Goal: Information Seeking & Learning: Learn about a topic

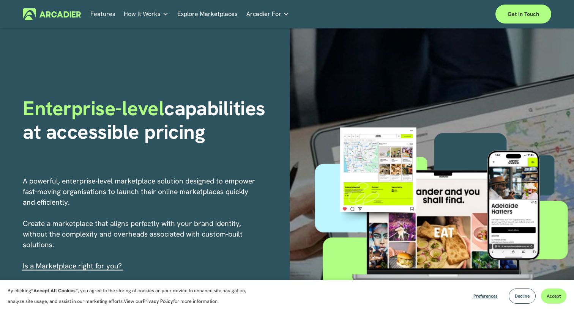
scroll to position [13, 0]
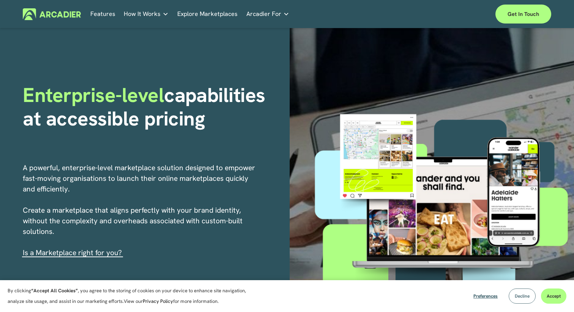
click at [524, 300] on button "Decline" at bounding box center [522, 296] width 27 height 15
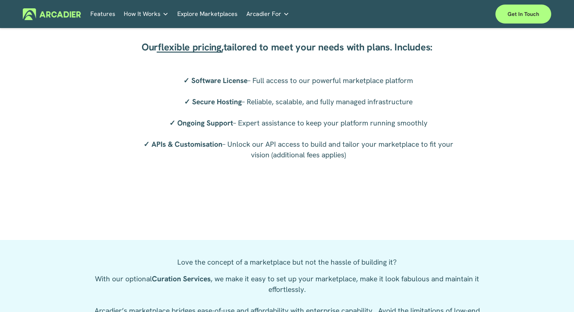
scroll to position [1479, 0]
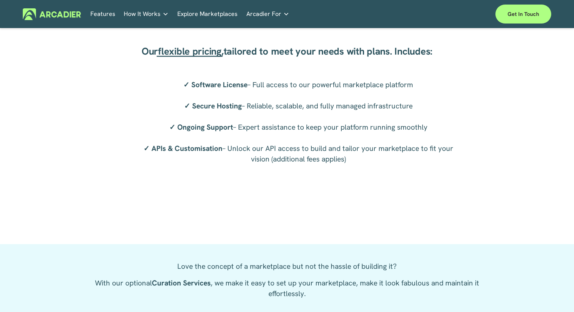
click at [186, 56] on span "flexible pricing" at bounding box center [189, 51] width 63 height 13
click at [186, 52] on span "flexible pricing" at bounding box center [189, 51] width 63 height 13
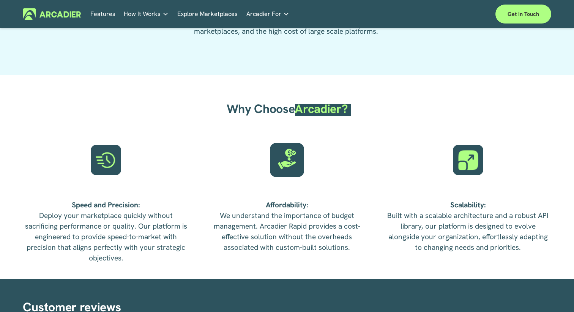
scroll to position [1774, 0]
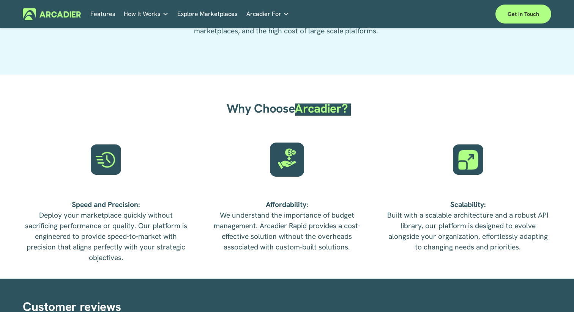
click at [276, 106] on span "Why Choose" at bounding box center [261, 109] width 68 height 16
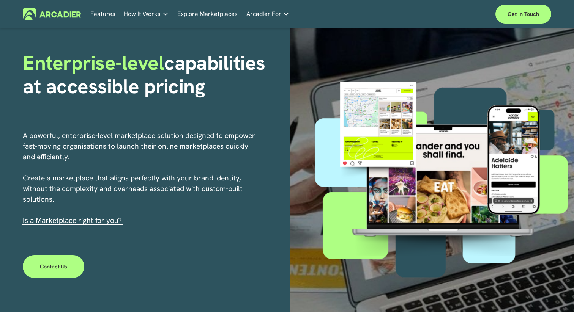
scroll to position [0, 0]
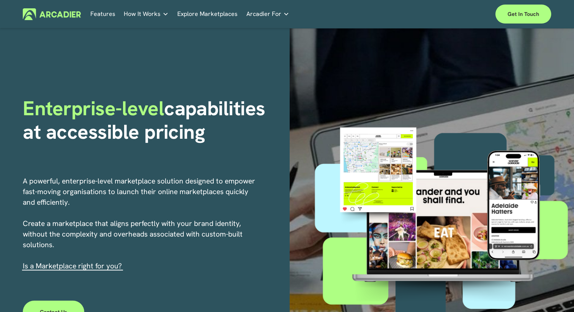
click at [217, 13] on link "Explore Marketplaces" at bounding box center [207, 14] width 60 height 12
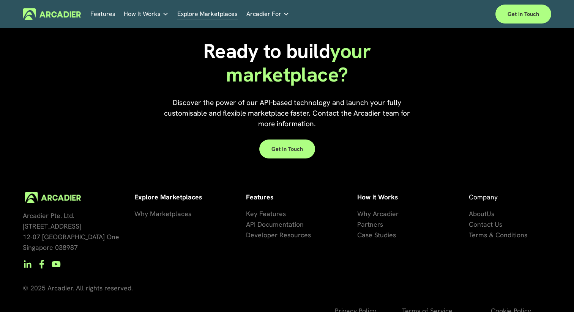
scroll to position [1684, 0]
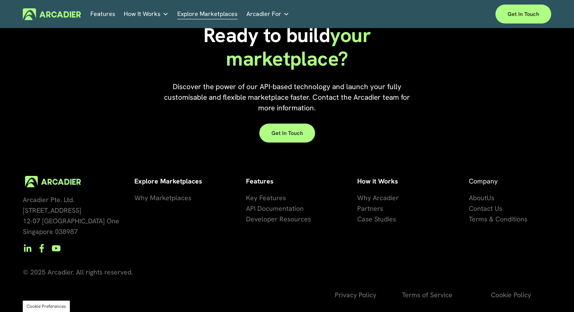
click at [69, 13] on img at bounding box center [52, 14] width 58 height 12
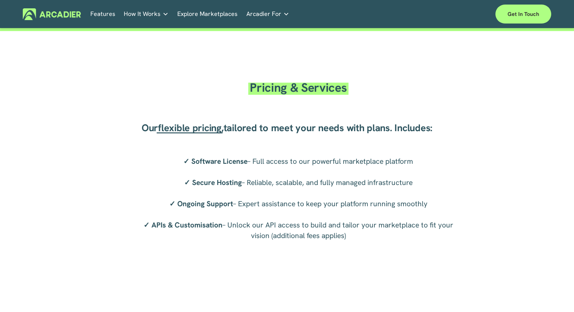
scroll to position [1403, 0]
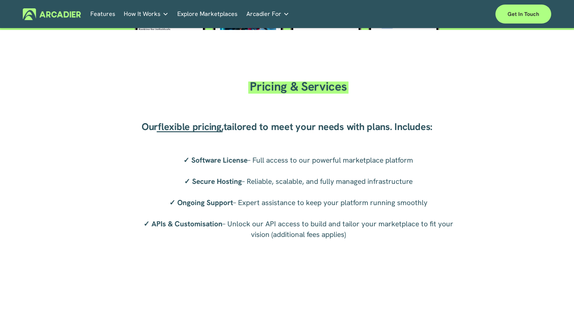
click at [207, 131] on span "flexible pricing" at bounding box center [189, 126] width 63 height 13
click at [285, 89] on span "Pricing & Services" at bounding box center [298, 87] width 97 height 16
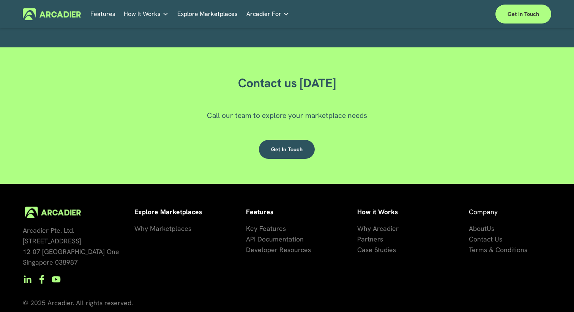
scroll to position [2181, 0]
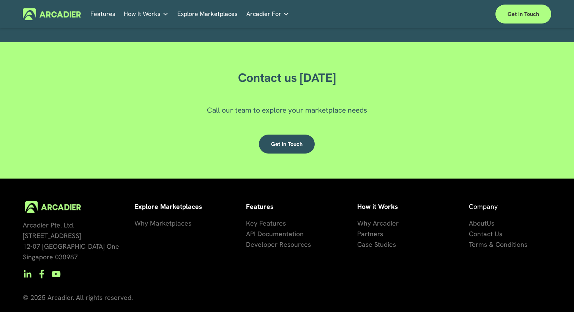
click at [271, 222] on span "Key Features" at bounding box center [266, 223] width 40 height 9
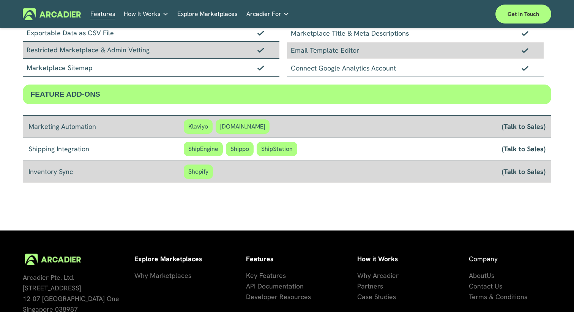
scroll to position [661, 0]
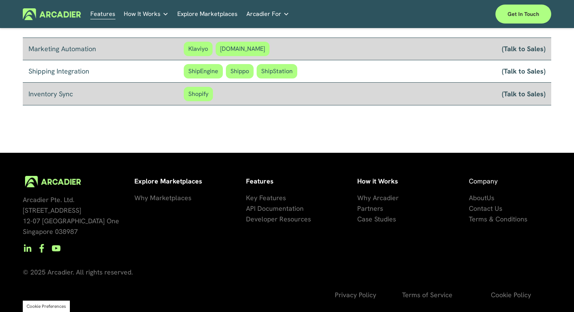
click at [382, 200] on span "Why Arcadier" at bounding box center [377, 198] width 41 height 9
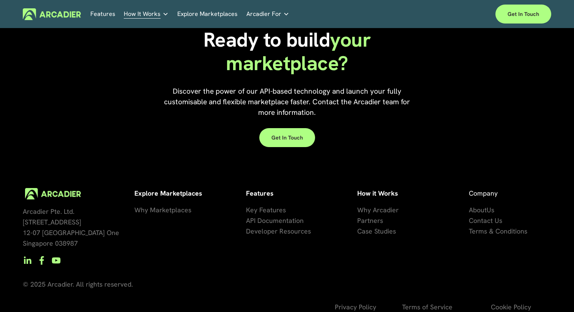
scroll to position [695, 0]
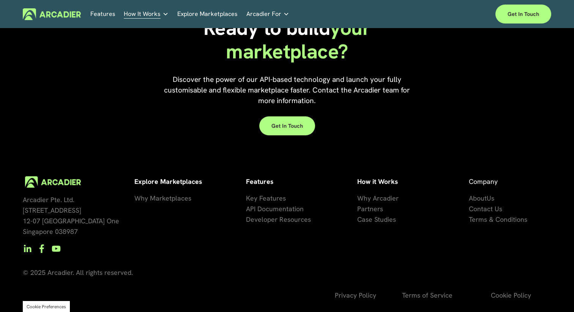
click at [270, 209] on span "API Documentation" at bounding box center [275, 209] width 58 height 9
